Goal: Task Accomplishment & Management: Manage account settings

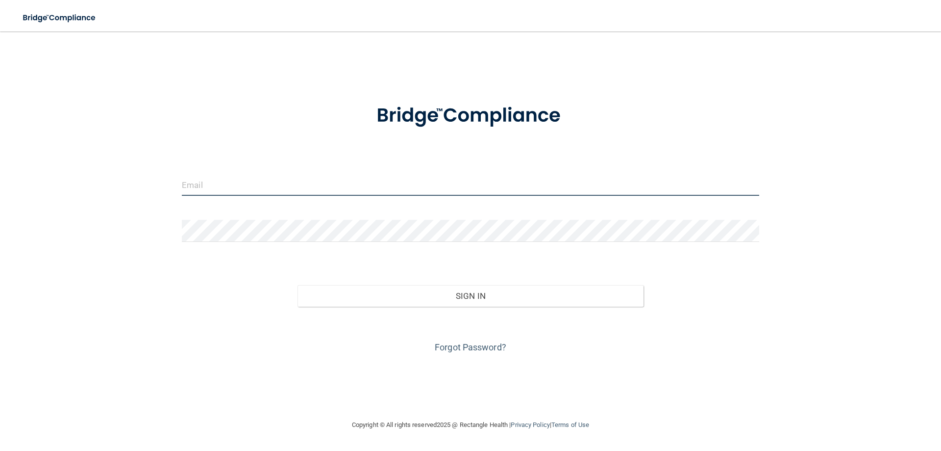
type input "[EMAIL_ADDRESS][DOMAIN_NAME]"
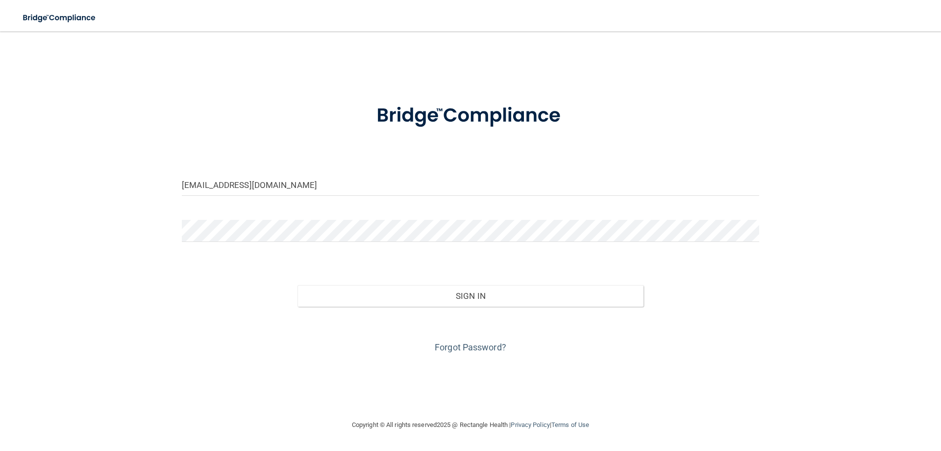
click at [422, 284] on div "Sign In" at bounding box center [471, 285] width 592 height 41
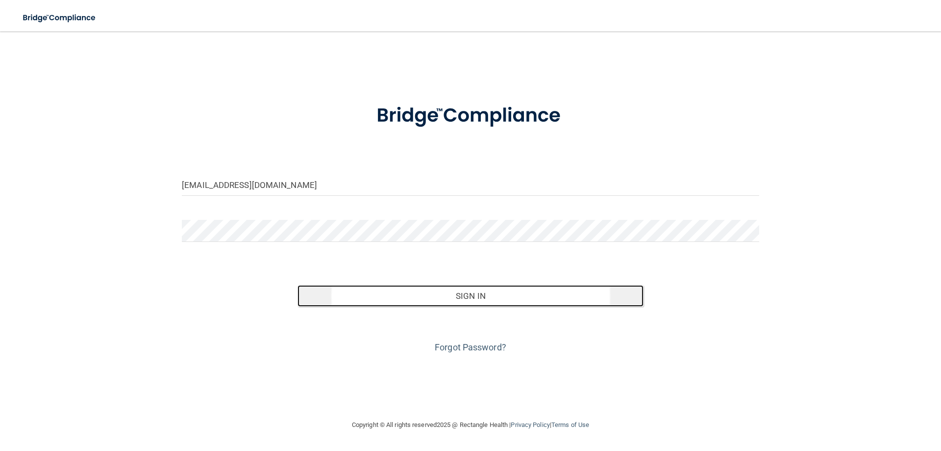
click at [422, 291] on button "Sign In" at bounding box center [471, 296] width 347 height 22
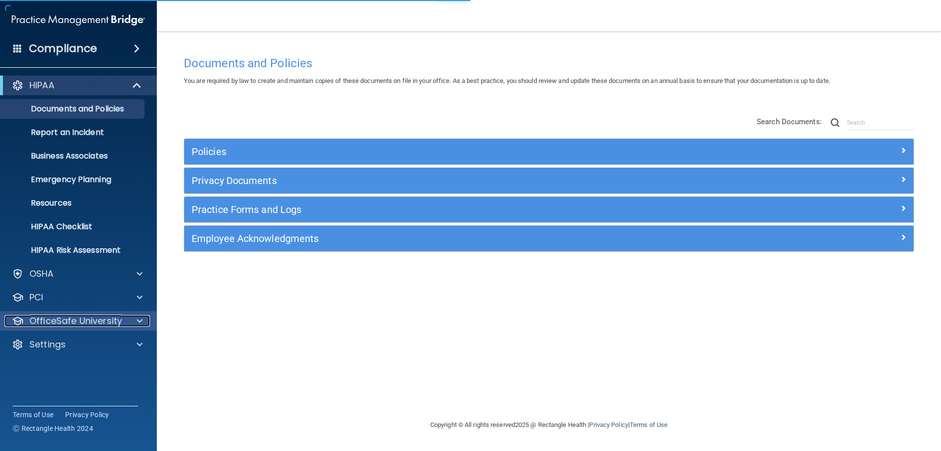
click at [60, 318] on p "OfficeSafe University" at bounding box center [75, 321] width 93 height 12
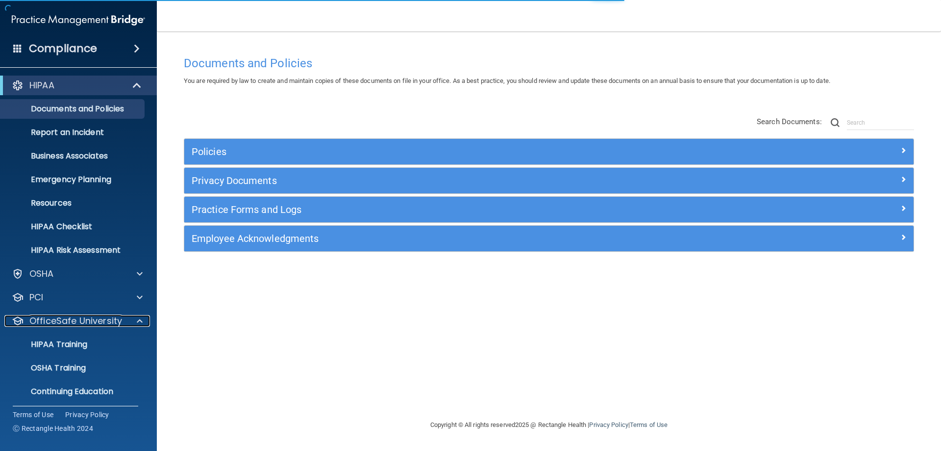
scroll to position [27, 0]
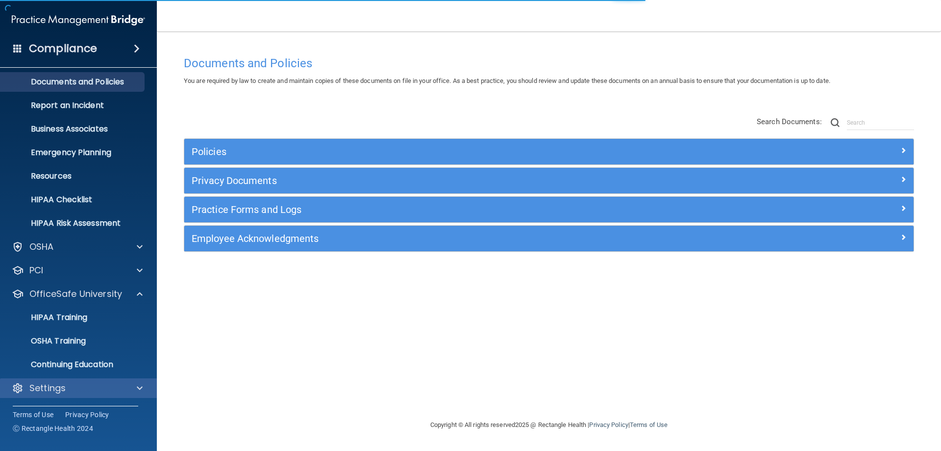
click at [66, 378] on div "Settings" at bounding box center [78, 388] width 157 height 20
click at [123, 396] on div "Settings" at bounding box center [78, 388] width 157 height 20
click at [137, 388] on span at bounding box center [140, 388] width 6 height 12
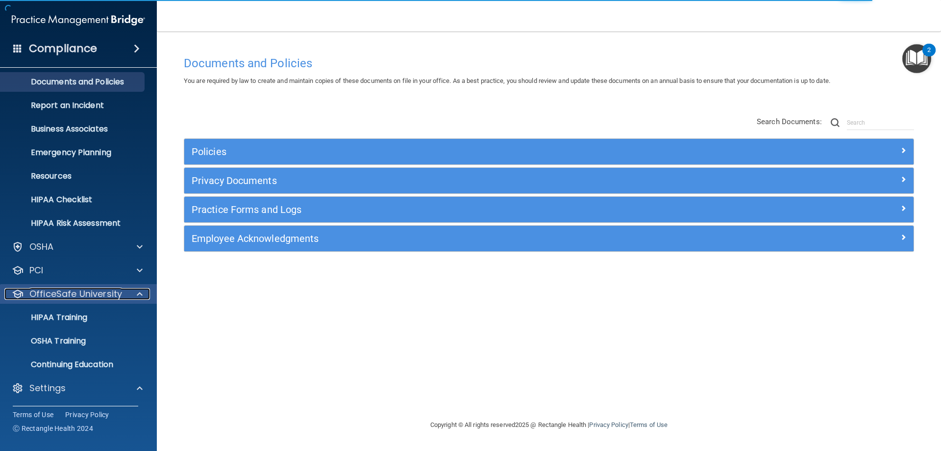
click at [75, 291] on p "OfficeSafe University" at bounding box center [75, 294] width 93 height 12
click at [47, 363] on p "My Users" at bounding box center [73, 364] width 134 height 10
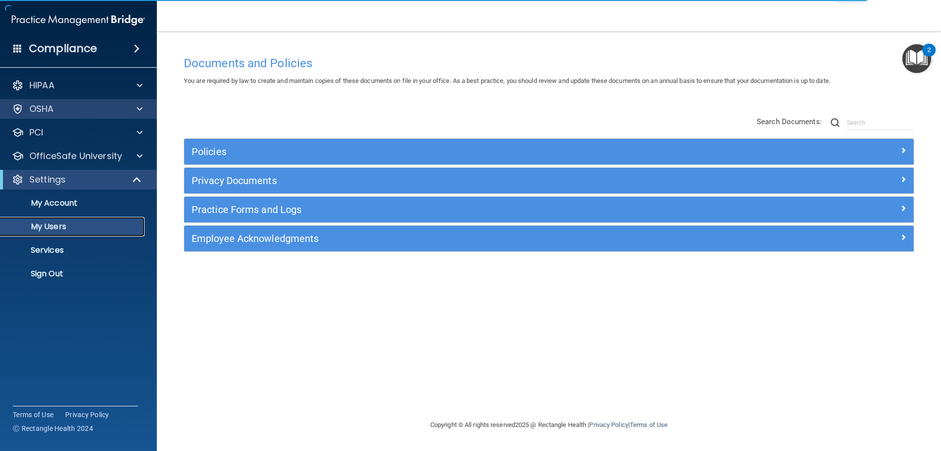
select select "20"
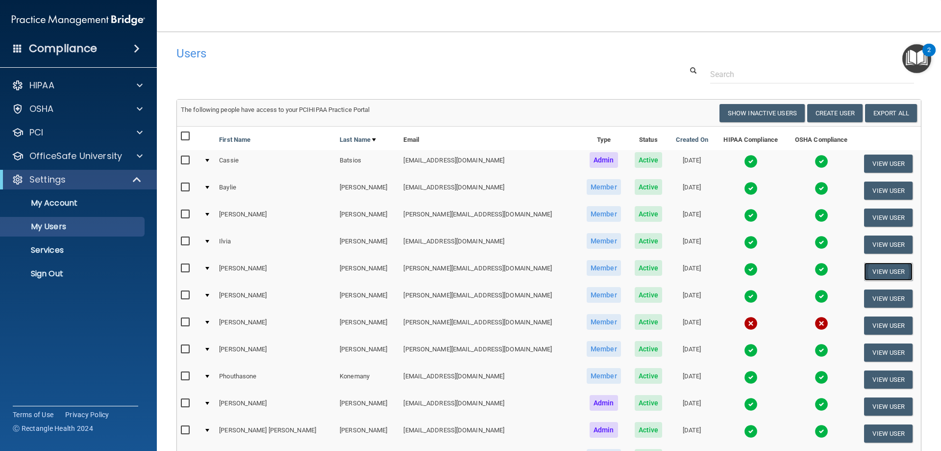
click at [868, 265] on button "View User" at bounding box center [888, 271] width 49 height 18
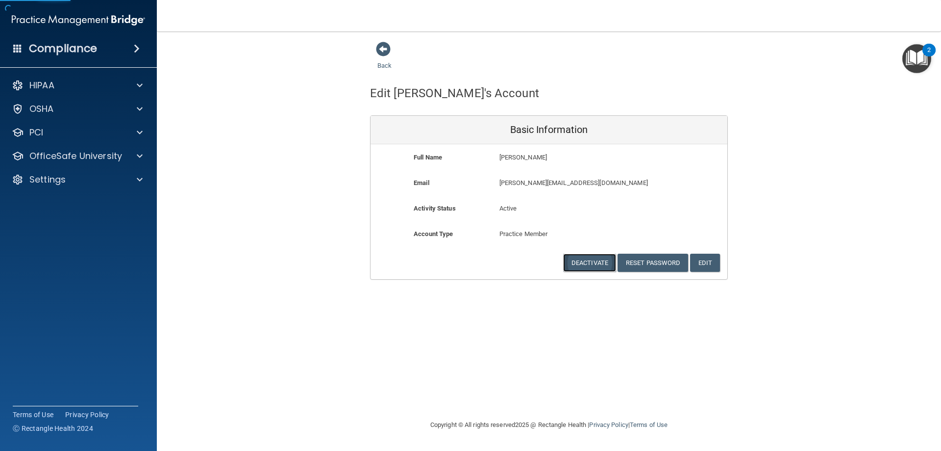
click at [598, 259] on button "Deactivate" at bounding box center [589, 262] width 53 height 18
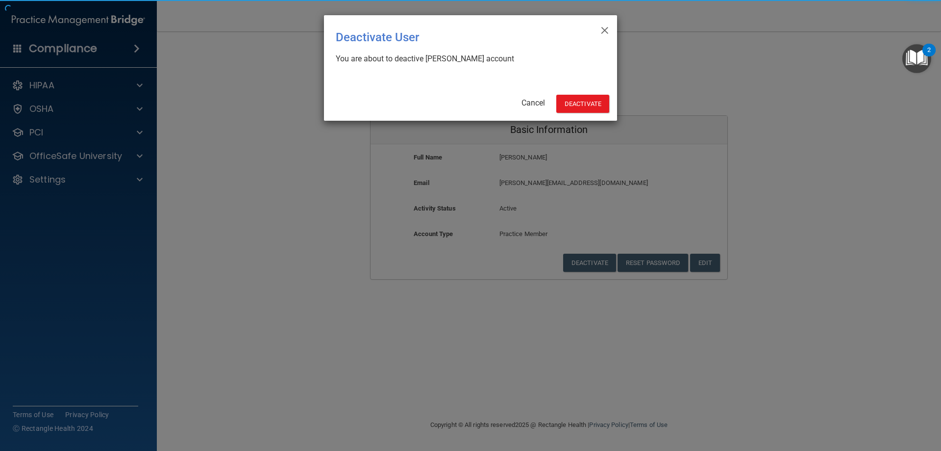
click at [580, 92] on div "× Close Deactivate User You are about to deactive Marisah Garcia's account Canc…" at bounding box center [470, 67] width 293 height 105
click at [578, 102] on button "Deactivate" at bounding box center [582, 104] width 53 height 18
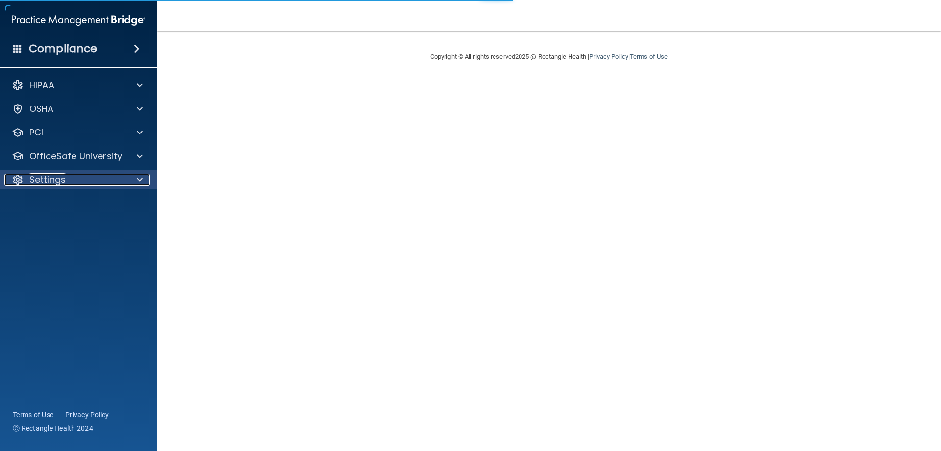
click at [66, 185] on div "Settings" at bounding box center [65, 180] width 122 height 12
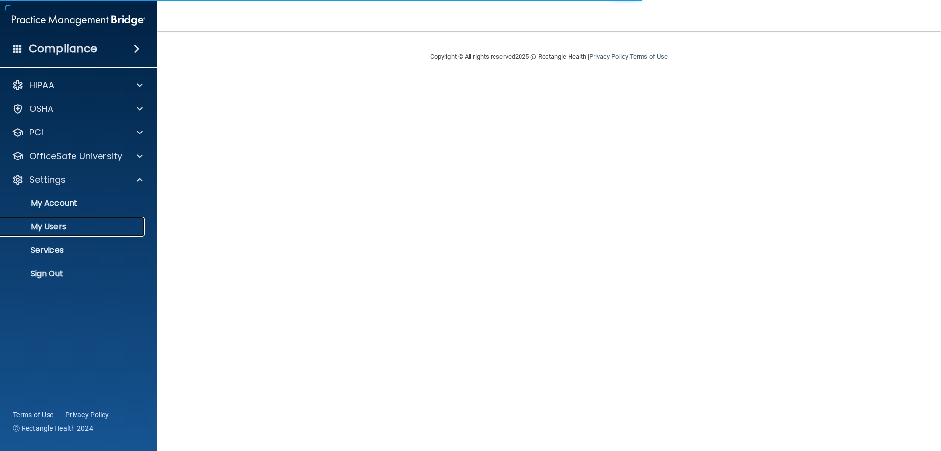
click at [56, 226] on p "My Users" at bounding box center [73, 227] width 134 height 10
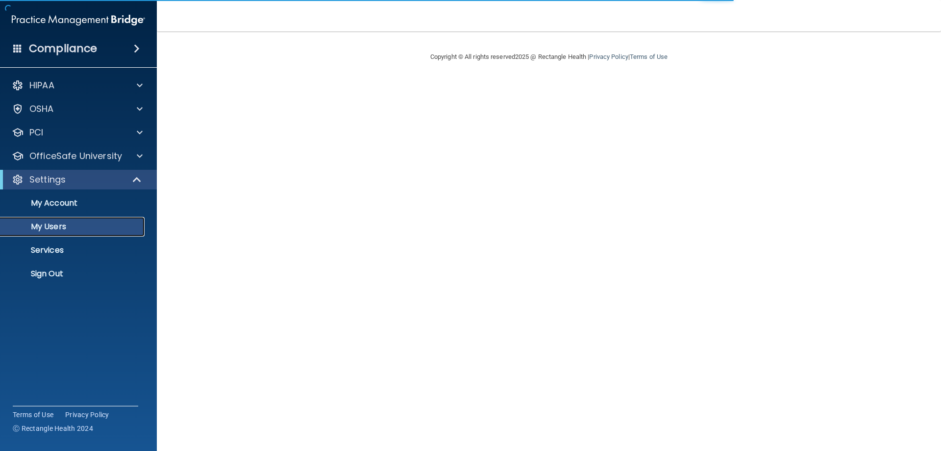
select select "20"
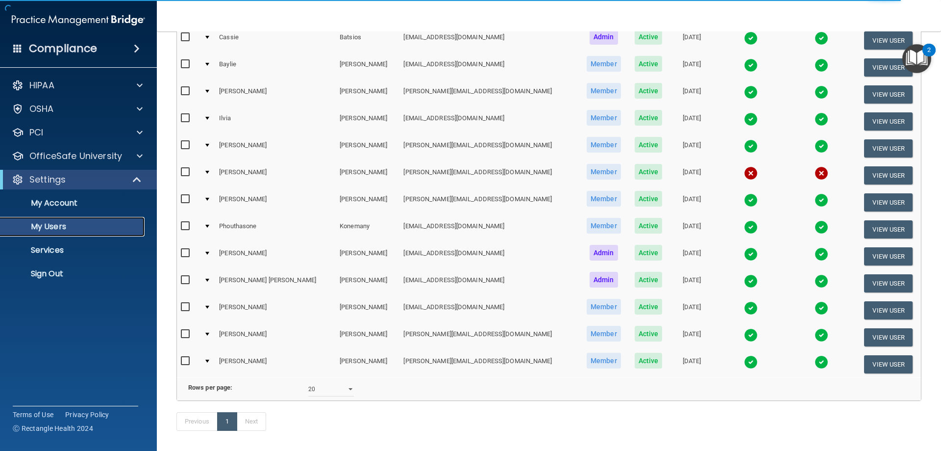
scroll to position [74, 0]
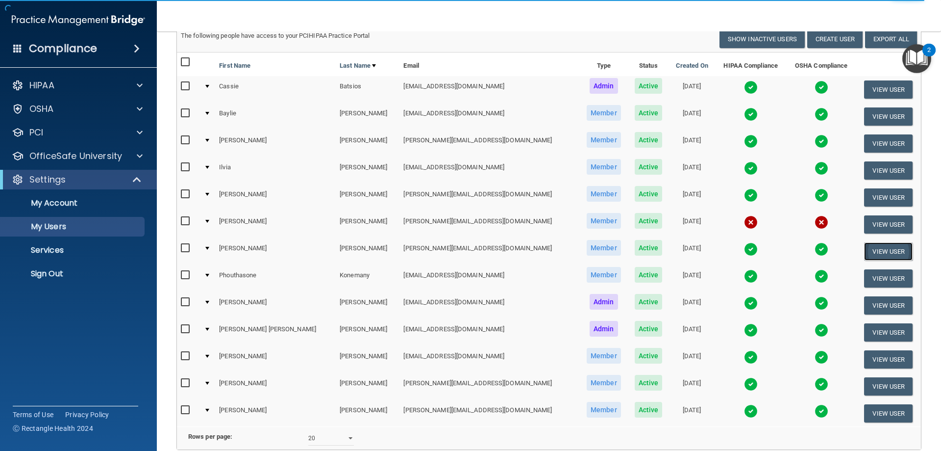
click at [864, 246] on button "View User" at bounding box center [888, 251] width 49 height 18
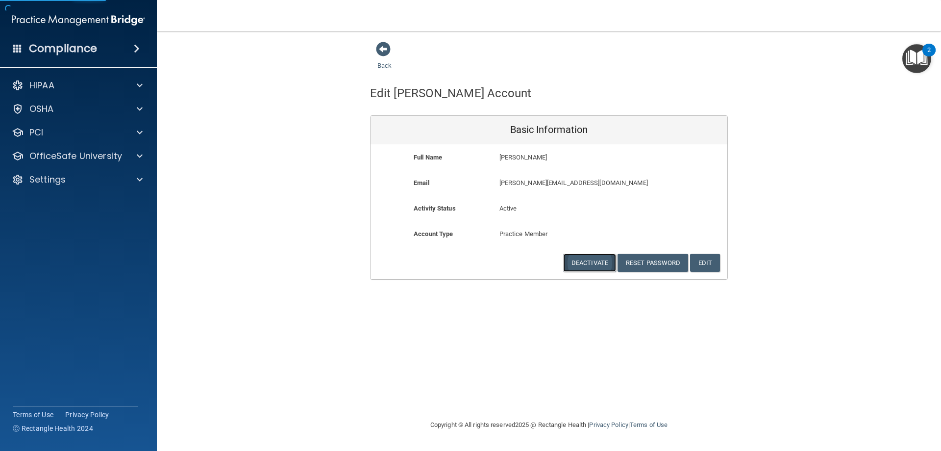
click at [589, 261] on button "Deactivate" at bounding box center [589, 262] width 53 height 18
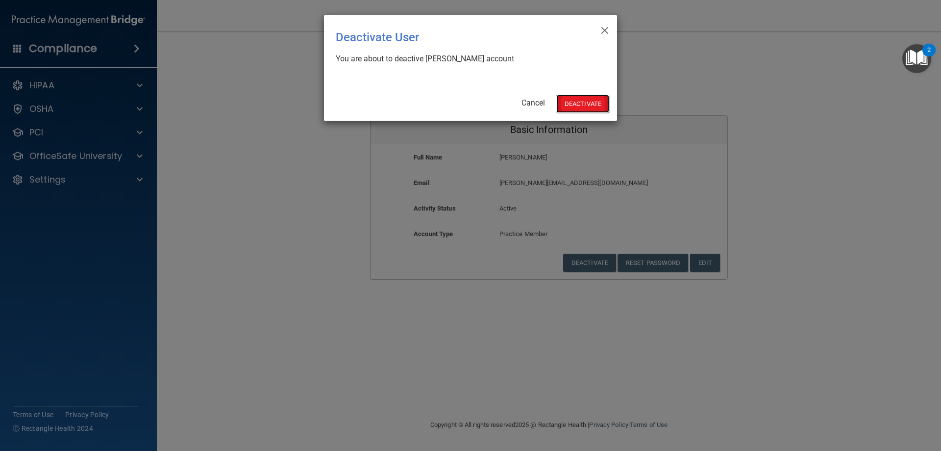
click at [588, 106] on button "Deactivate" at bounding box center [582, 104] width 53 height 18
